Goal: Information Seeking & Learning: Understand process/instructions

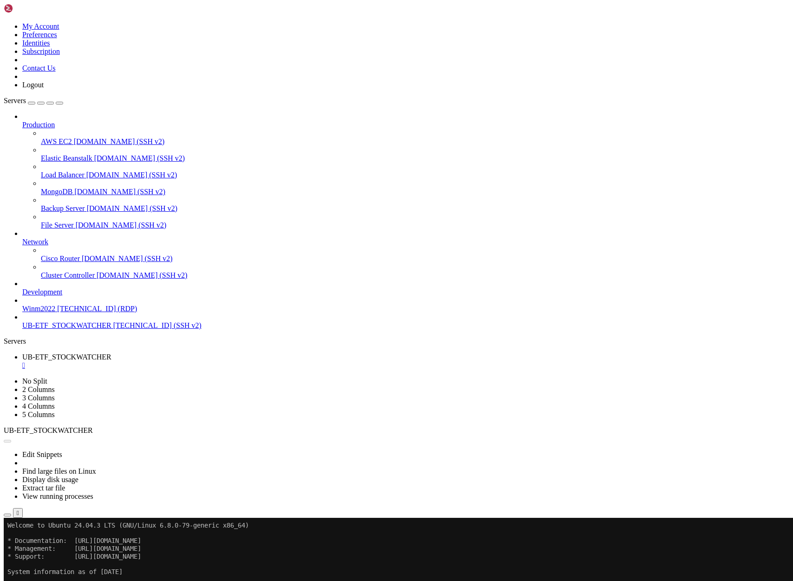
click at [41, 544] on button "Reconnect" at bounding box center [22, 549] width 37 height 10
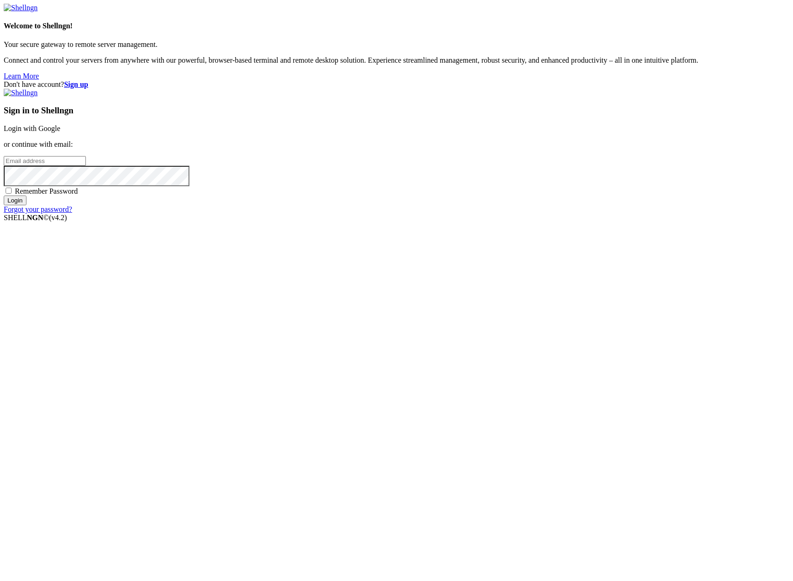
click at [86, 166] on input "email" at bounding box center [45, 161] width 82 height 10
click at [4, 195] on input "Login" at bounding box center [15, 200] width 23 height 10
type input "[PERSON_NAME][EMAIL_ADDRESS][DOMAIN_NAME]"
click at [78, 195] on span "Remember Password" at bounding box center [46, 191] width 63 height 8
click at [12, 194] on input "Remember Password" at bounding box center [9, 191] width 6 height 6
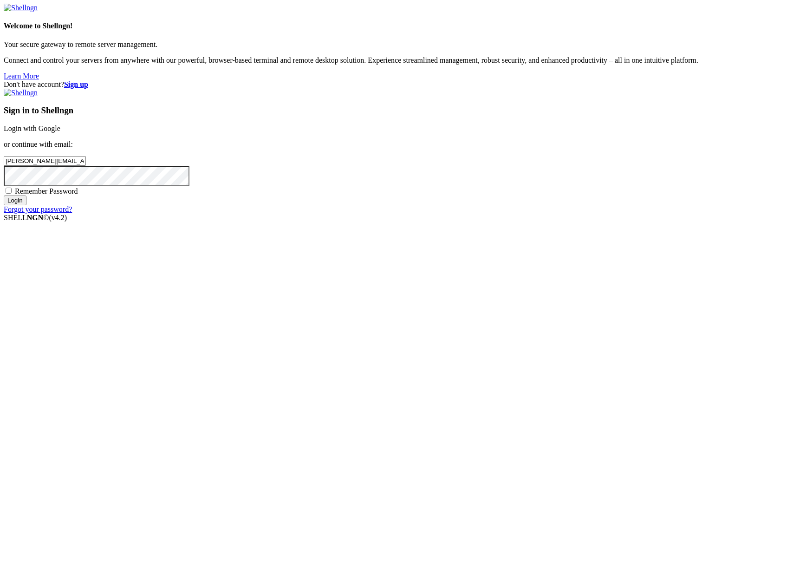
checkbox input "true"
click at [26, 205] on input "Login" at bounding box center [15, 200] width 23 height 10
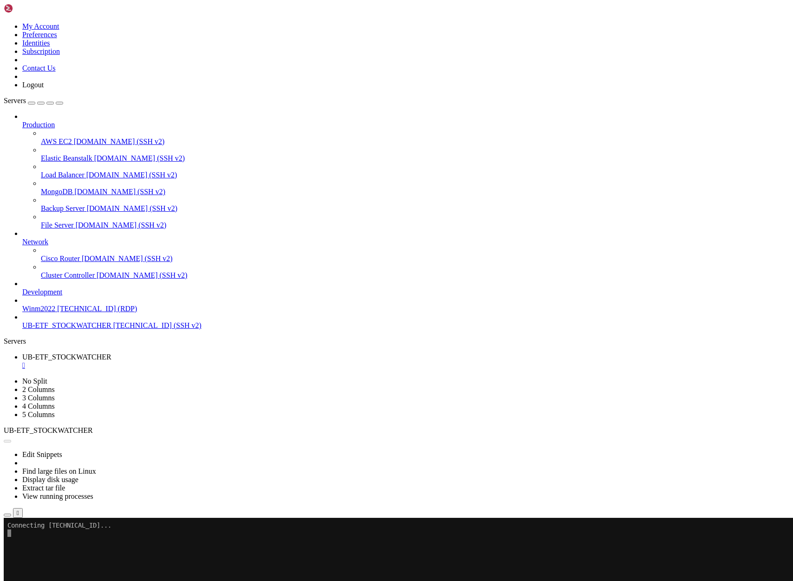
click at [113, 329] on span "[TECHNICAL_ID] (SSH v2)" at bounding box center [157, 325] width 88 height 8
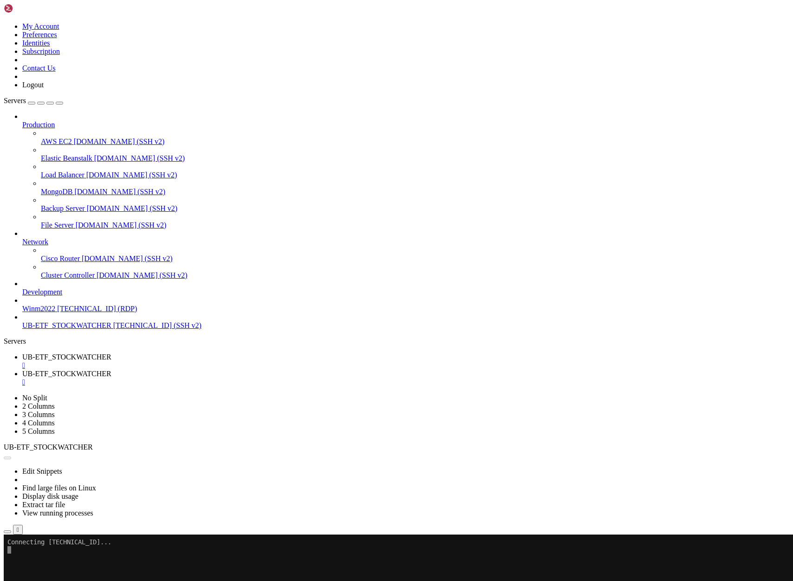
click at [111, 353] on span "UB-ETF_STOCKWATCHER" at bounding box center [66, 357] width 89 height 8
drag, startPoint x: 9, startPoint y: 712, endPoint x: 190, endPoint y: 713, distance: 181.5
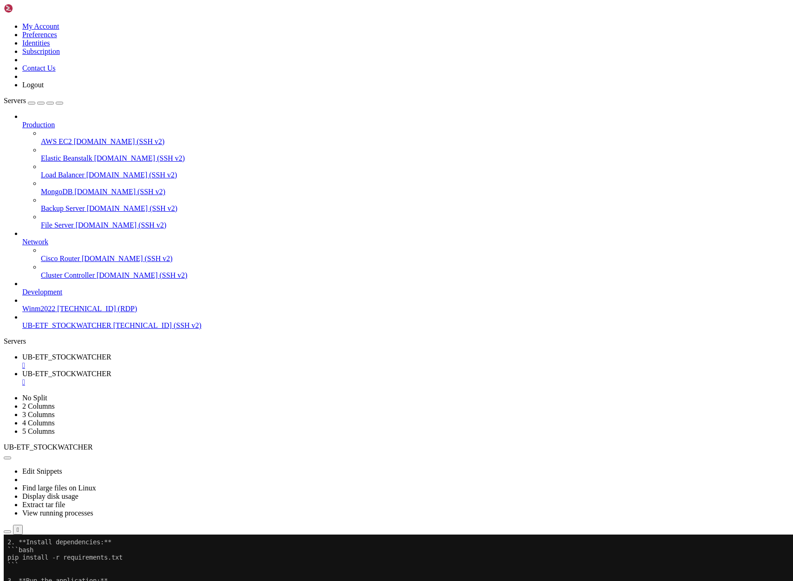
drag, startPoint x: 8, startPoint y: 688, endPoint x: 206, endPoint y: 688, distance: 197.3
drag, startPoint x: 7, startPoint y: 698, endPoint x: 188, endPoint y: 695, distance: 180.6
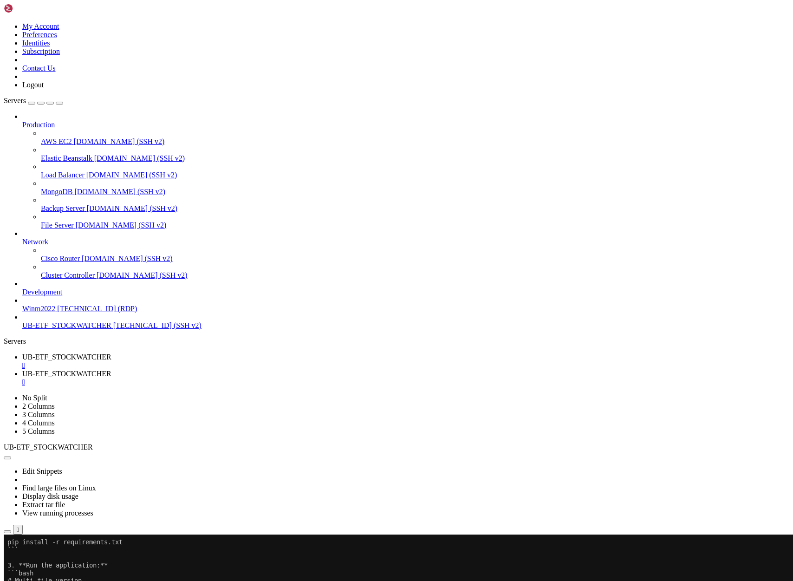
drag, startPoint x: 24, startPoint y: 828, endPoint x: 98, endPoint y: 828, distance: 74.3
drag, startPoint x: 22, startPoint y: 835, endPoint x: 106, endPoint y: 835, distance: 83.6
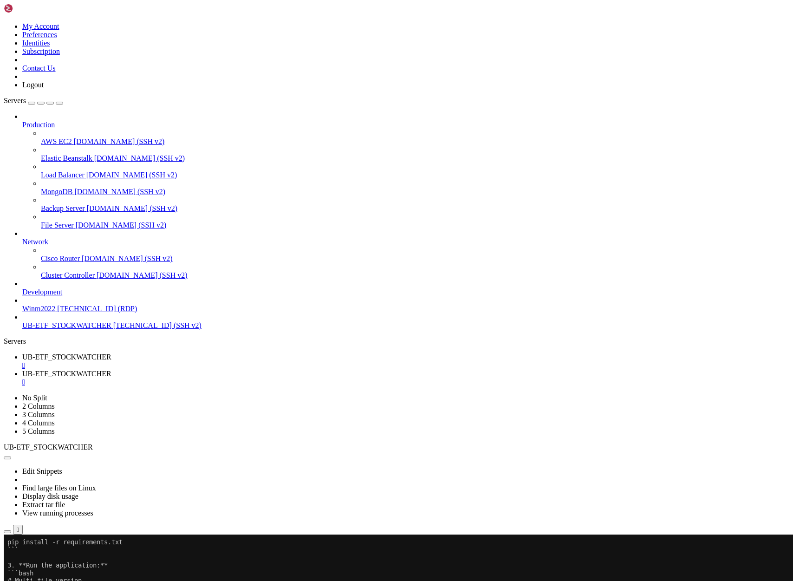
drag, startPoint x: 9, startPoint y: 1045, endPoint x: 473, endPoint y: 1088, distance: 466.1
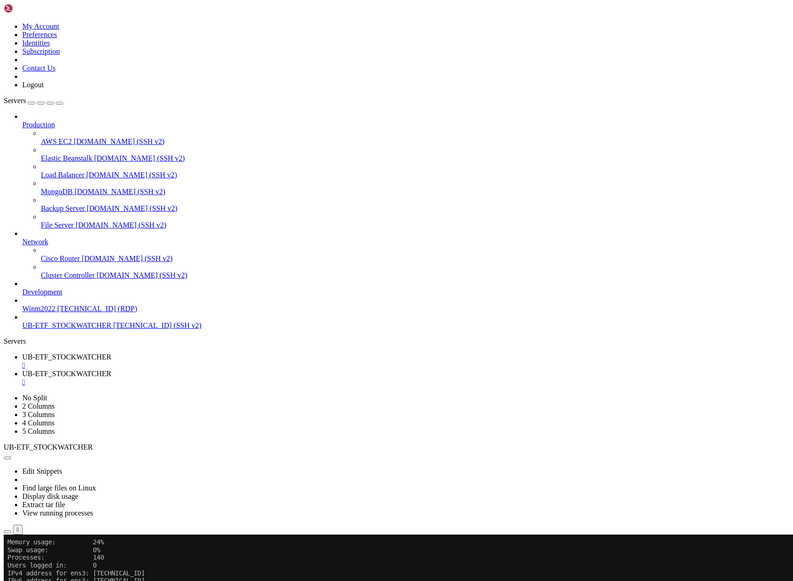
scroll to position [93, 0]
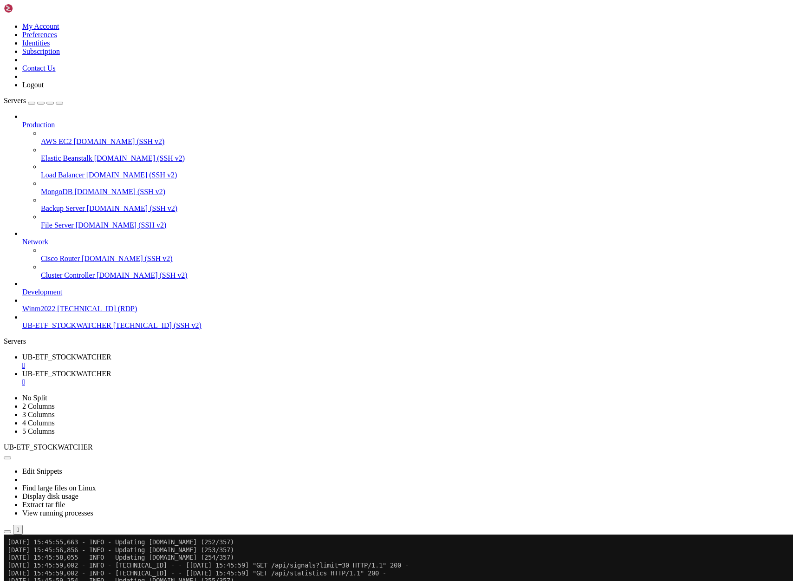
scroll to position [3474, 0]
